Goal: Navigation & Orientation: Go to known website

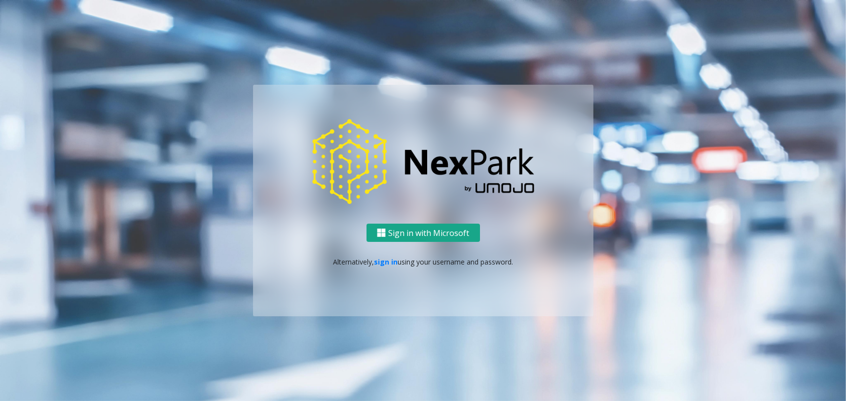
click at [454, 233] on button "Sign in with Microsoft" at bounding box center [422, 233] width 113 height 18
click at [402, 260] on p "Alternatively, sign in using your username and password." at bounding box center [423, 262] width 321 height 10
drag, startPoint x: 399, startPoint y: 262, endPoint x: 651, endPoint y: 263, distance: 251.5
click at [645, 262] on div "Sign in with Microsoft Alternatively, sign in using your username and password." at bounding box center [423, 201] width 562 height 232
click at [525, 271] on div "Sign in with Microsoft Alternatively, sign in using your username and password." at bounding box center [423, 270] width 340 height 93
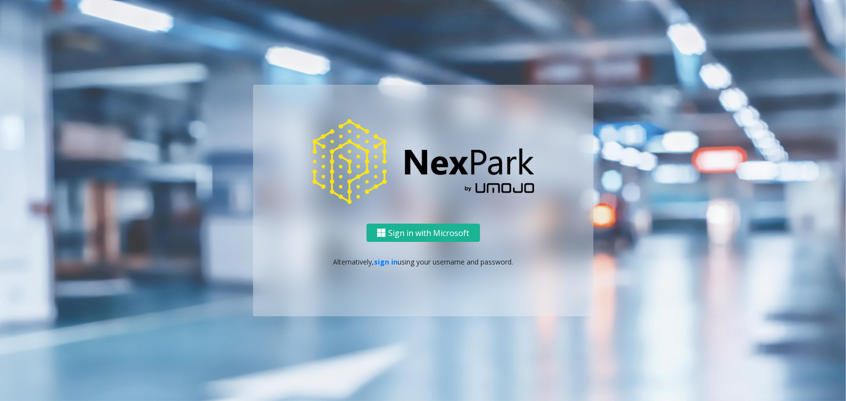
drag, startPoint x: 522, startPoint y: 259, endPoint x: 399, endPoint y: 258, distance: 122.8
click at [399, 258] on p "Alternatively, sign in using your username and password." at bounding box center [423, 262] width 321 height 10
click at [400, 262] on p "Alternatively, sign in using your username and password." at bounding box center [423, 262] width 321 height 10
